Goal: Task Accomplishment & Management: Complete application form

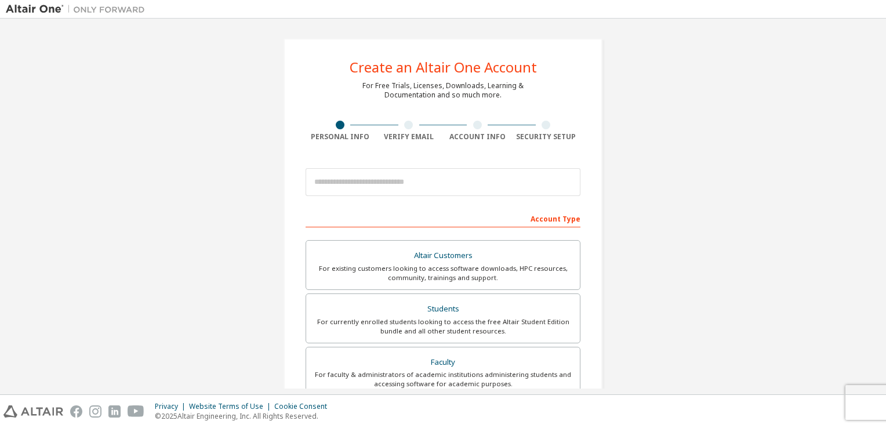
scroll to position [116, 0]
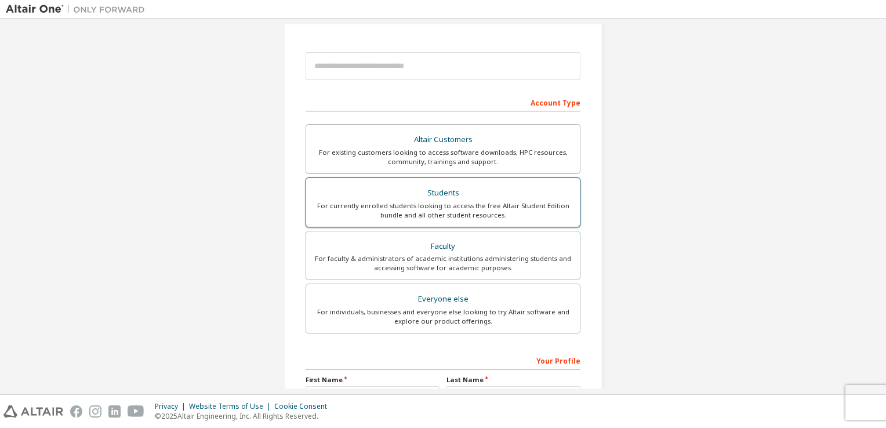
click at [426, 192] on div "Students" at bounding box center [443, 193] width 260 height 16
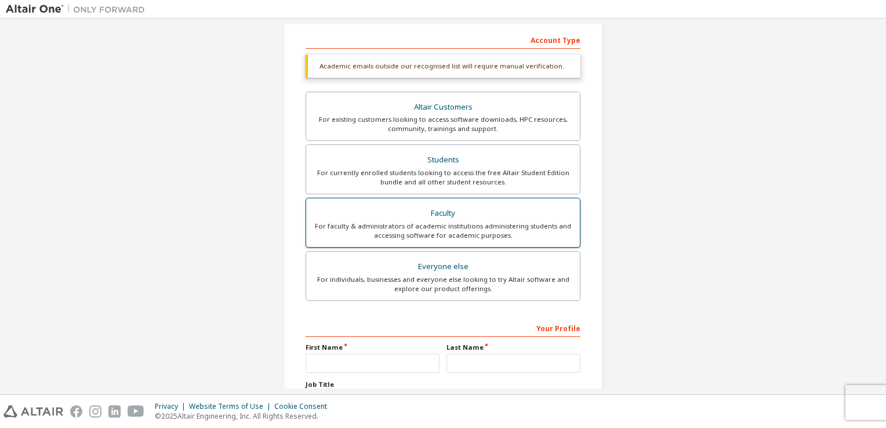
scroll to position [277, 0]
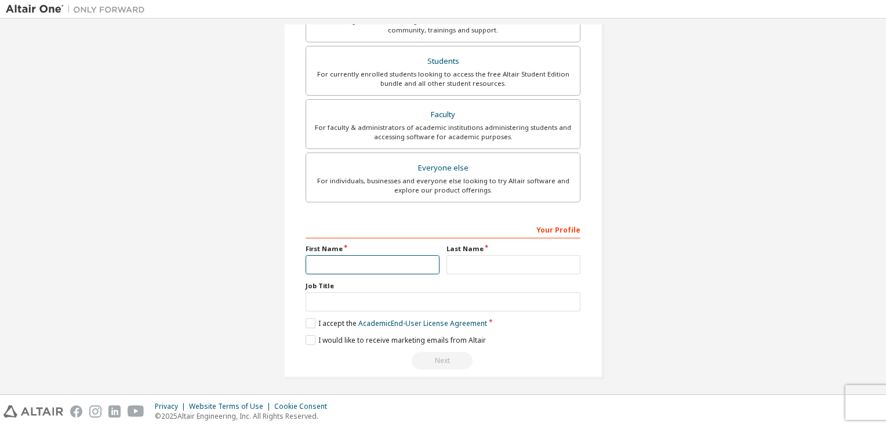
click at [334, 258] on input "text" at bounding box center [372, 264] width 134 height 19
click at [318, 260] on input "***" at bounding box center [372, 264] width 134 height 19
type input "*****"
click at [570, 263] on input "text" at bounding box center [513, 264] width 134 height 19
type input "********"
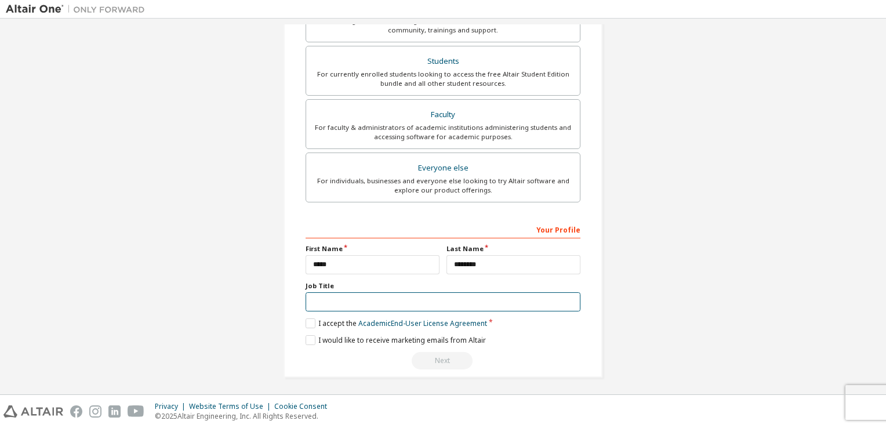
click at [318, 300] on input "text" at bounding box center [442, 301] width 275 height 19
click at [308, 319] on label "I accept the Academic End-User License Agreement" at bounding box center [395, 323] width 181 height 10
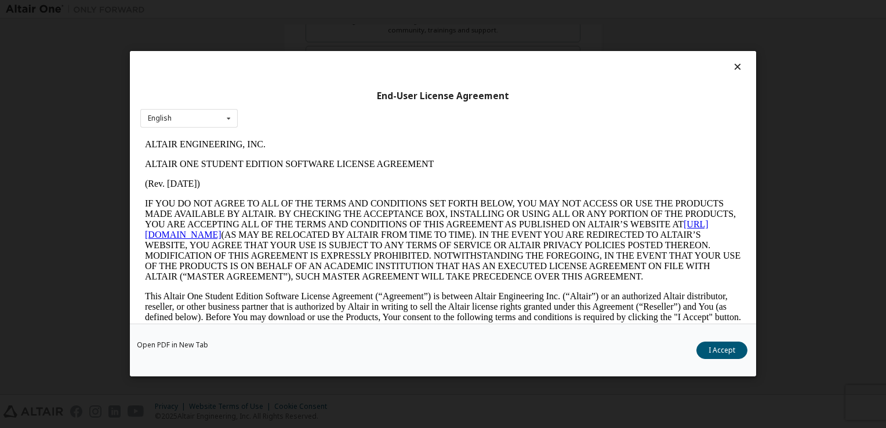
scroll to position [0, 0]
click at [715, 354] on button "I Accept" at bounding box center [721, 350] width 51 height 17
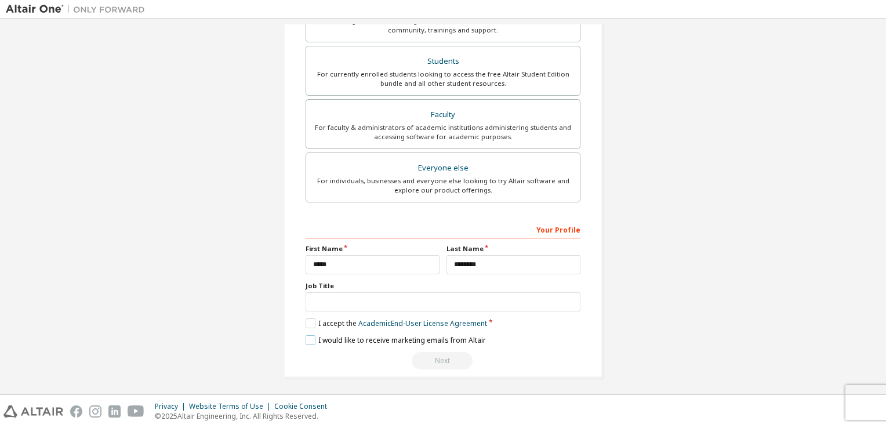
click at [307, 338] on label "I would like to receive marketing emails from Altair" at bounding box center [395, 340] width 180 height 10
click at [308, 322] on label "I accept the Academic End-User License Agreement" at bounding box center [395, 323] width 181 height 10
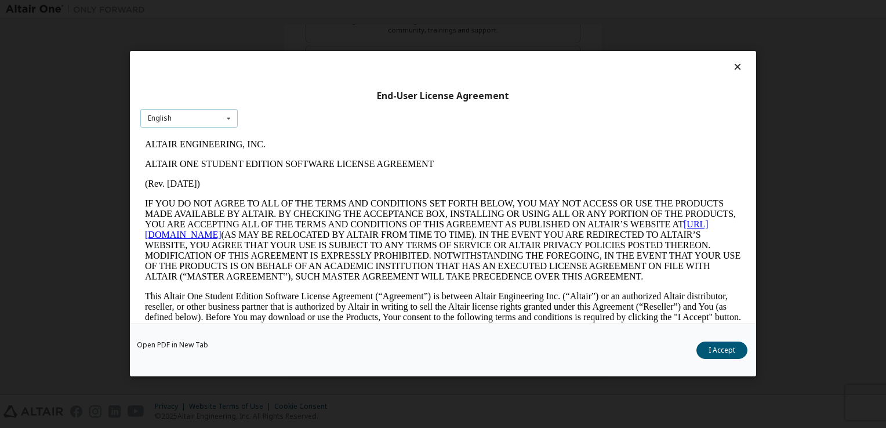
click at [220, 119] on div "English English" at bounding box center [188, 118] width 97 height 19
click at [709, 355] on button "I Accept" at bounding box center [721, 350] width 51 height 17
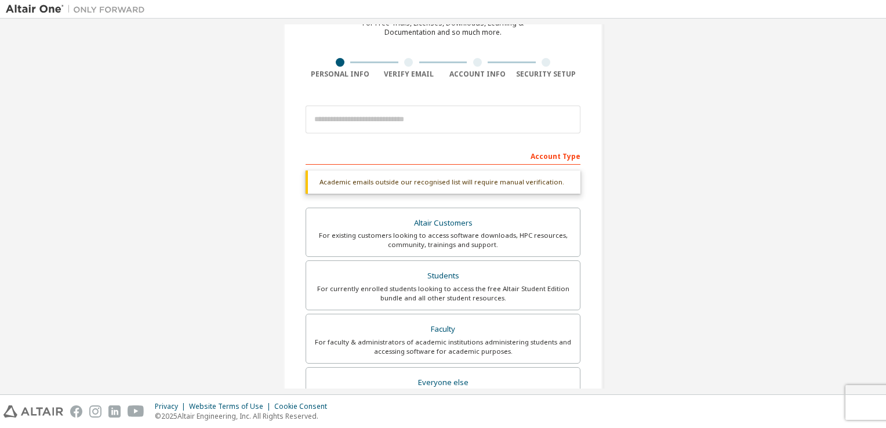
scroll to position [45, 0]
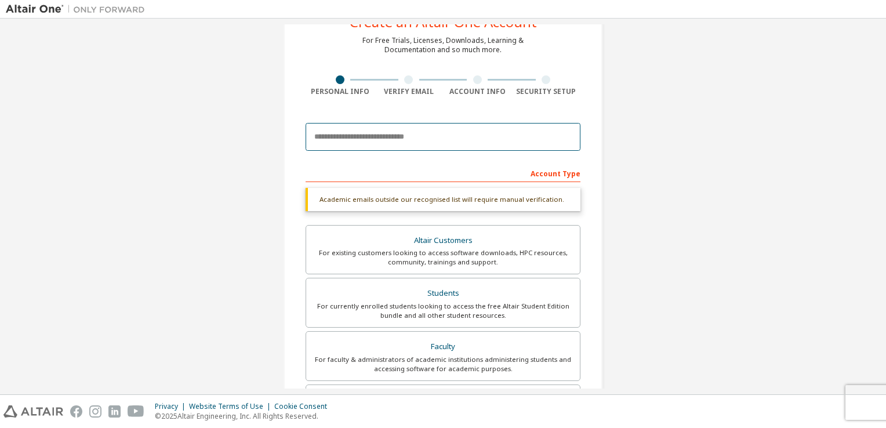
click at [347, 140] on input "email" at bounding box center [442, 137] width 275 height 28
type input "**********"
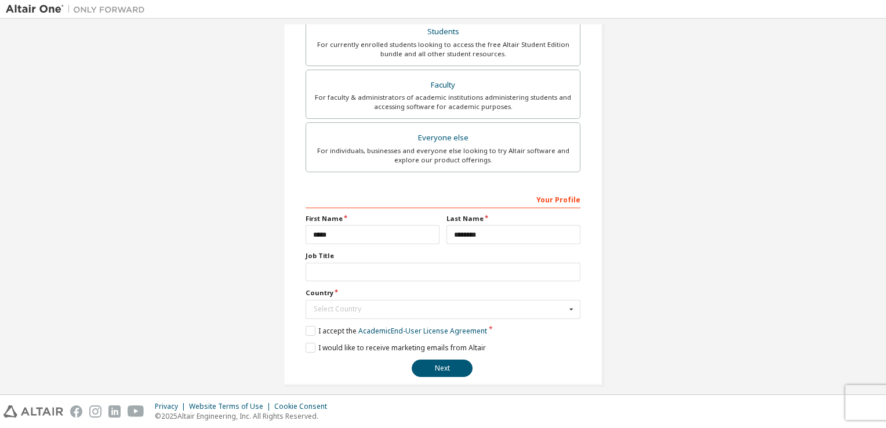
scroll to position [284, 0]
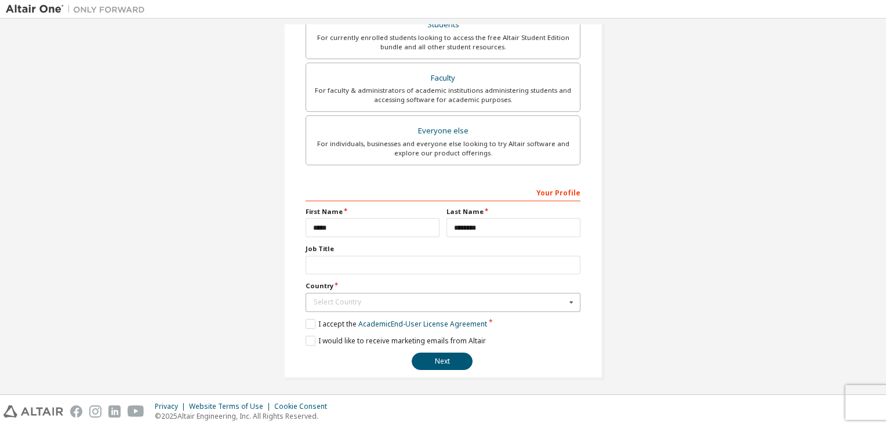
click at [445, 298] on div "Select Country" at bounding box center [440, 301] width 252 height 7
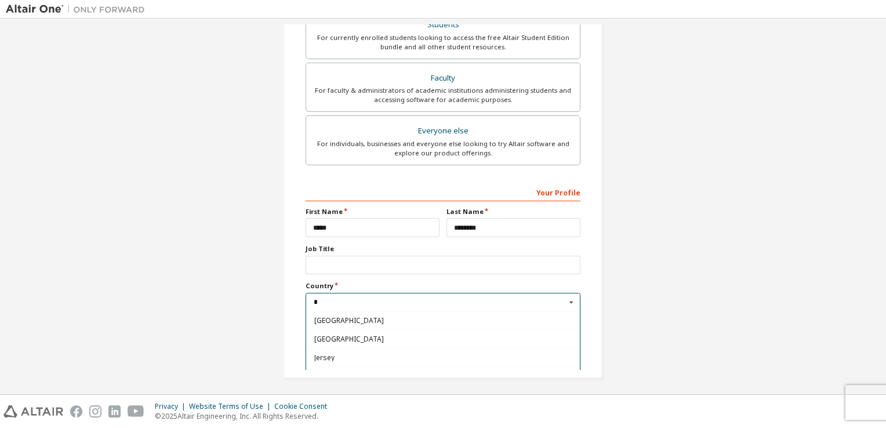
scroll to position [54, 0]
type input "*"
click at [334, 337] on span "[GEOGRAPHIC_DATA]" at bounding box center [443, 340] width 258 height 7
type input "***"
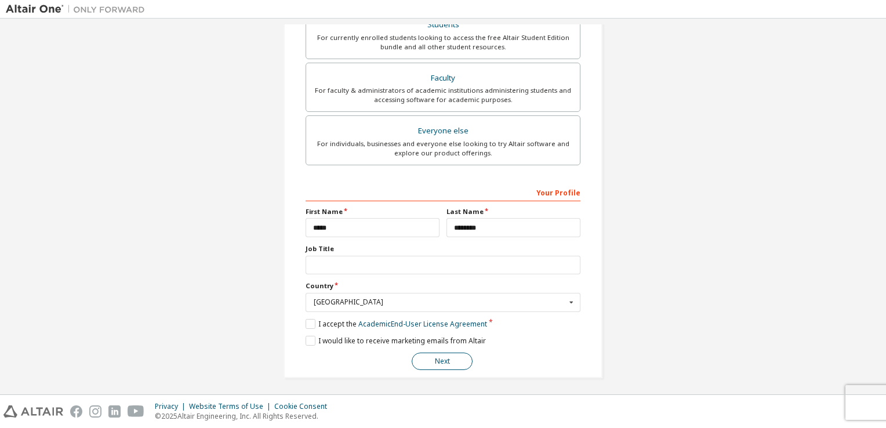
click at [431, 360] on button "Next" at bounding box center [441, 360] width 61 height 17
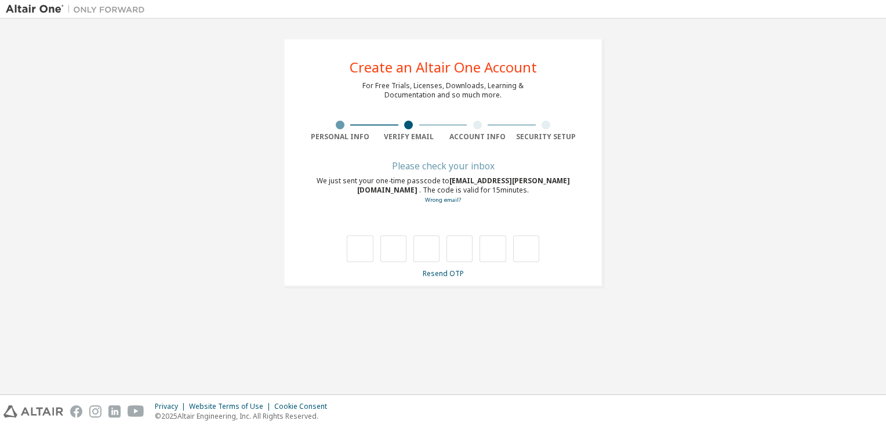
scroll to position [0, 0]
type input "*"
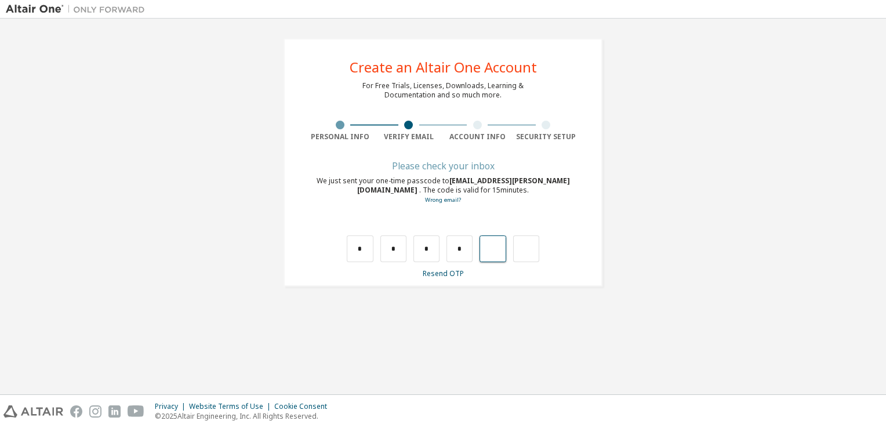
type input "*"
